Goal: Task Accomplishment & Management: Manage account settings

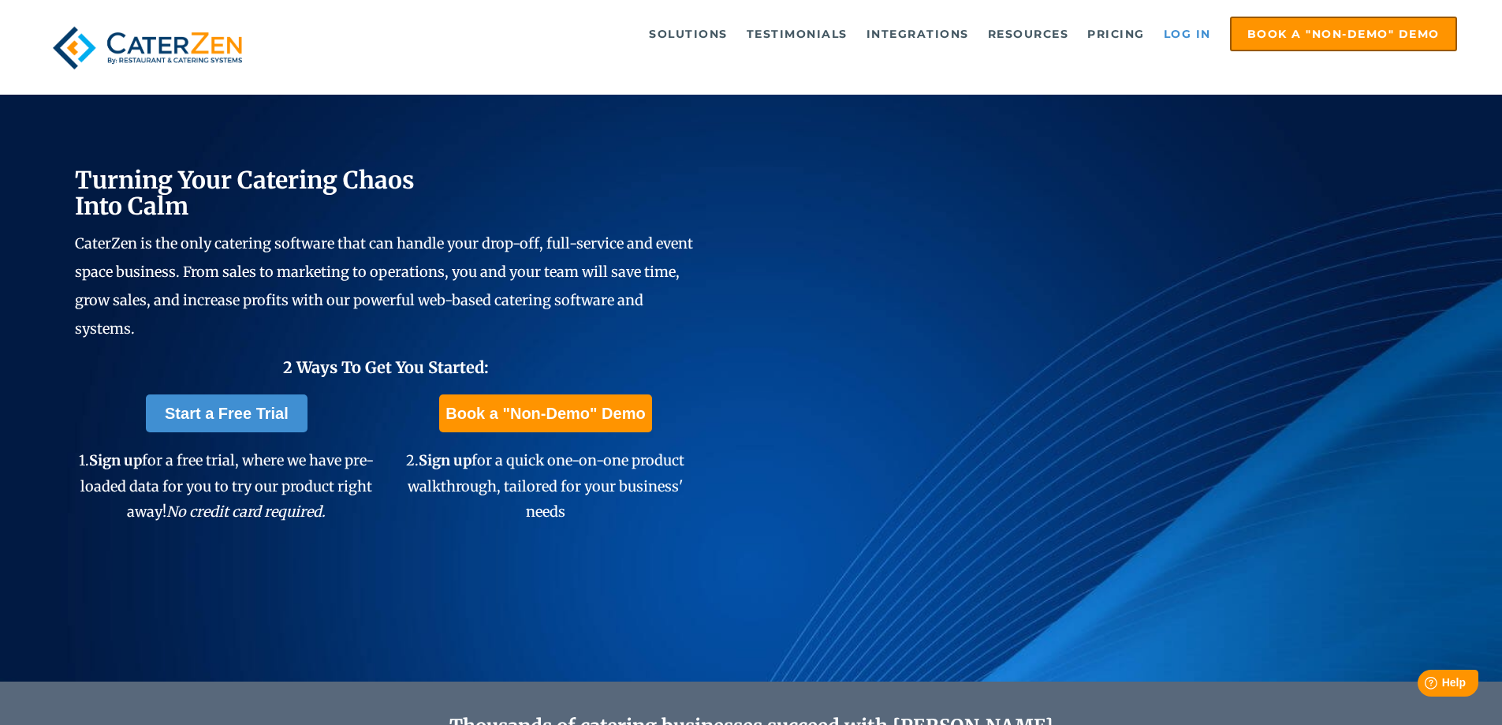
click at [1202, 34] on link "Log in" at bounding box center [1187, 34] width 63 height 32
click at [1184, 32] on link "Log in" at bounding box center [1187, 34] width 63 height 32
click at [1189, 32] on link "Log in" at bounding box center [1187, 34] width 63 height 32
click at [1191, 35] on link "Log in" at bounding box center [1187, 34] width 63 height 32
click at [1194, 21] on link "Log in" at bounding box center [1187, 34] width 63 height 32
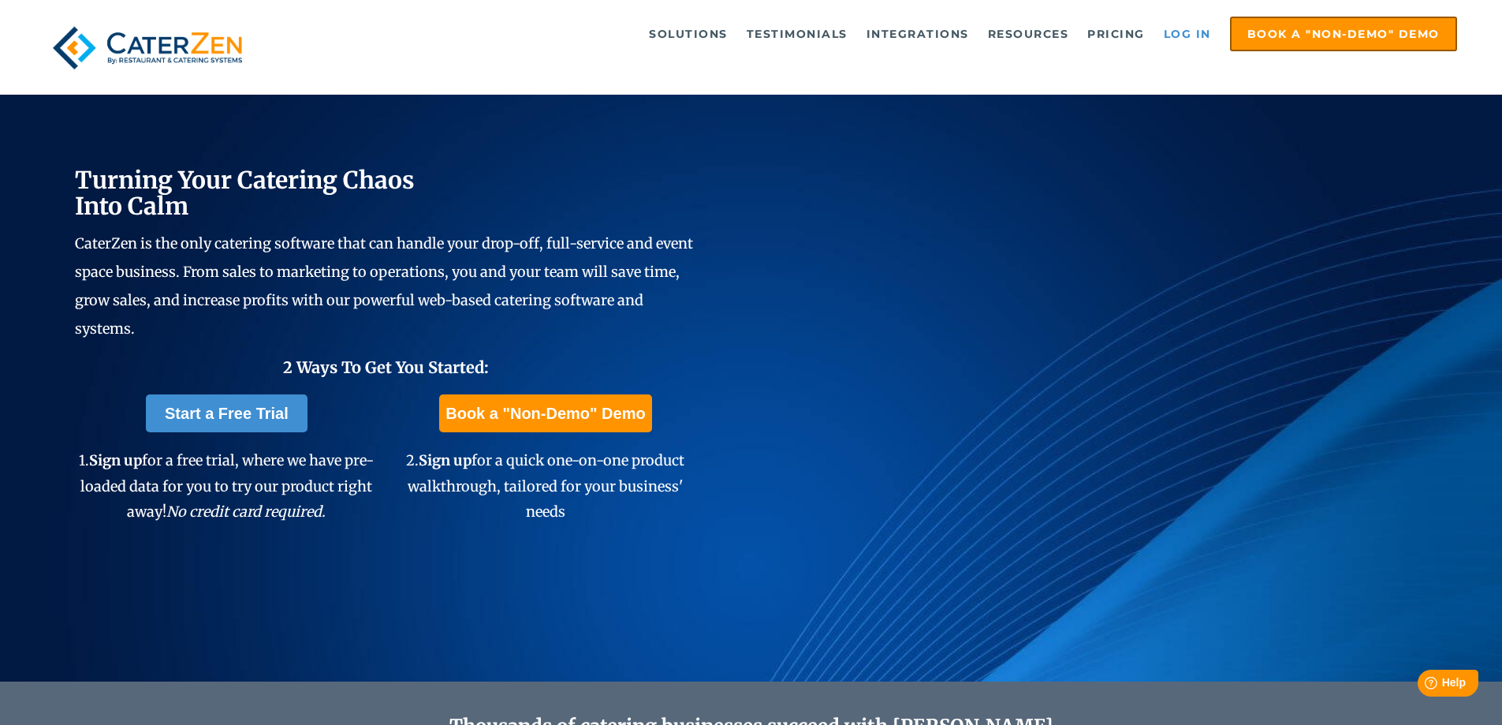
click at [1176, 36] on link "Log in" at bounding box center [1187, 34] width 63 height 32
click at [1187, 40] on link "Log in" at bounding box center [1187, 34] width 63 height 32
